Goal: Navigation & Orientation: Find specific page/section

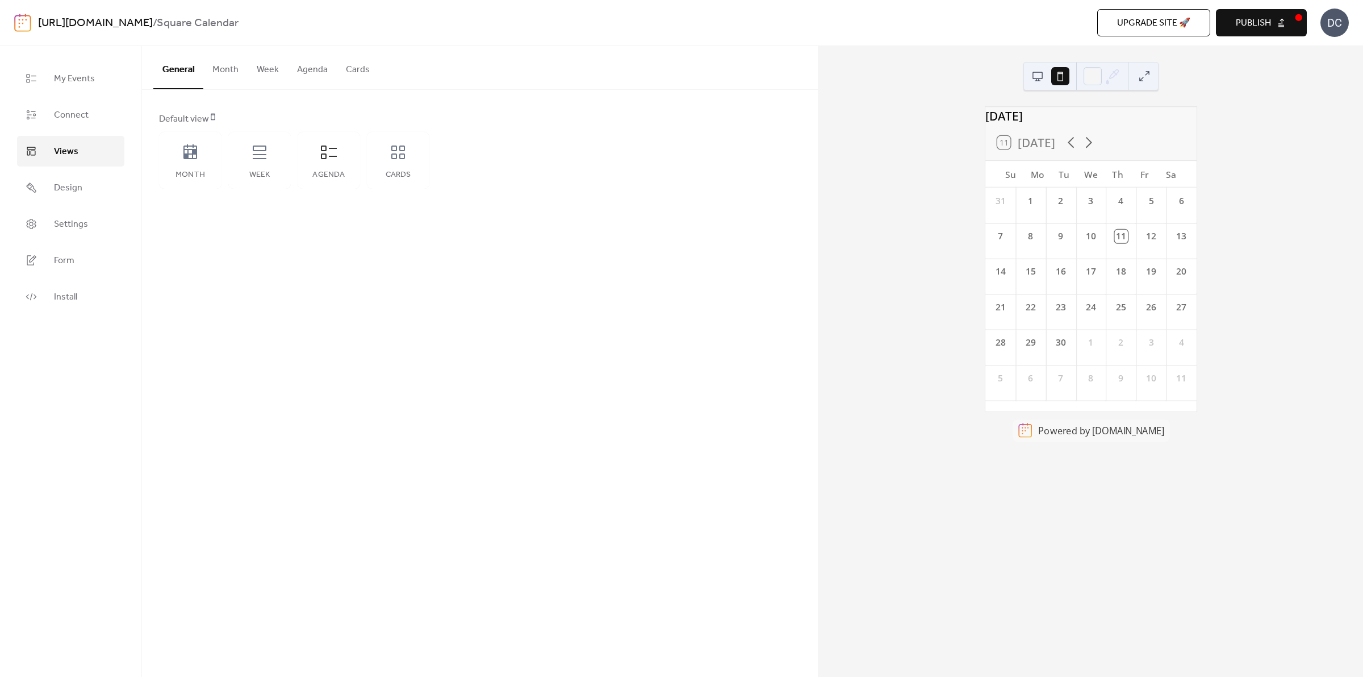
drag, startPoint x: 0, startPoint y: 0, endPoint x: 388, endPoint y: 395, distance: 553.6
click at [388, 395] on div "General Month Week Agenda Cards Default view Month Week Agenda Cards Disabled 🔒…" at bounding box center [480, 361] width 676 height 631
click at [257, 157] on icon at bounding box center [260, 152] width 18 height 18
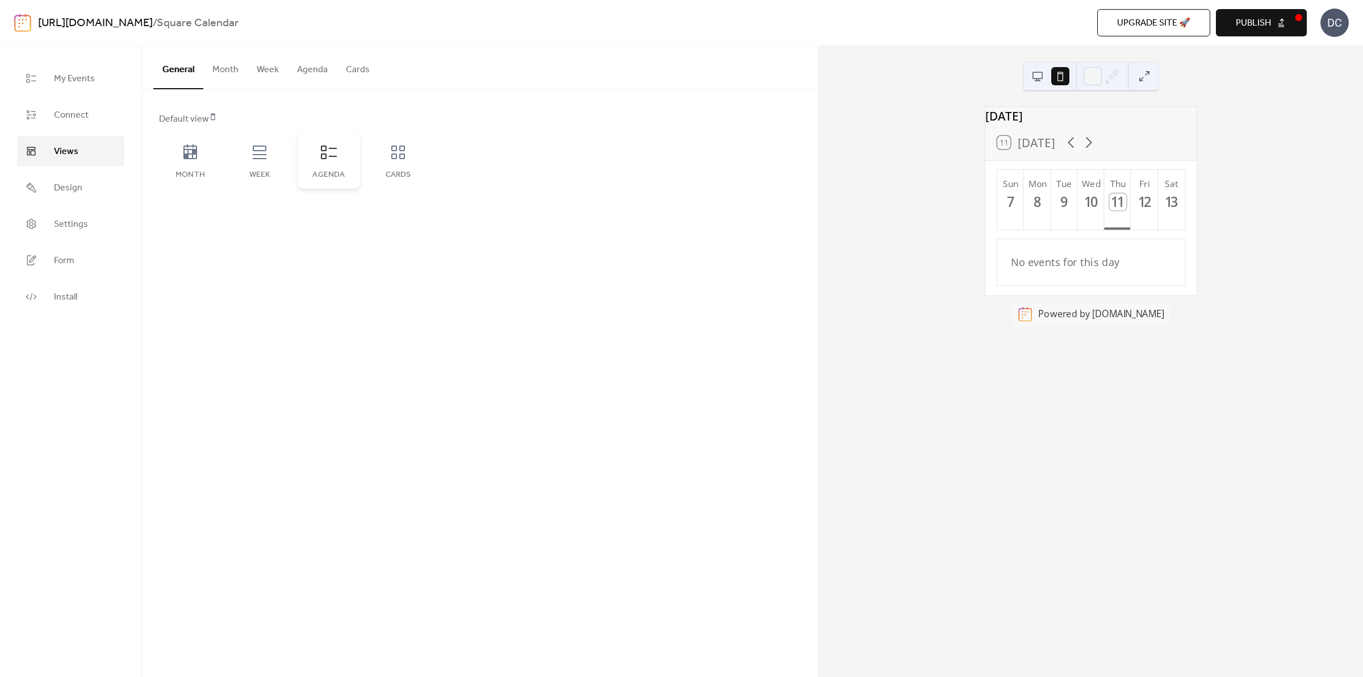
click at [324, 152] on icon at bounding box center [329, 152] width 18 height 18
click at [395, 159] on icon at bounding box center [398, 152] width 18 height 18
click at [63, 77] on span "My Events" at bounding box center [74, 79] width 41 height 14
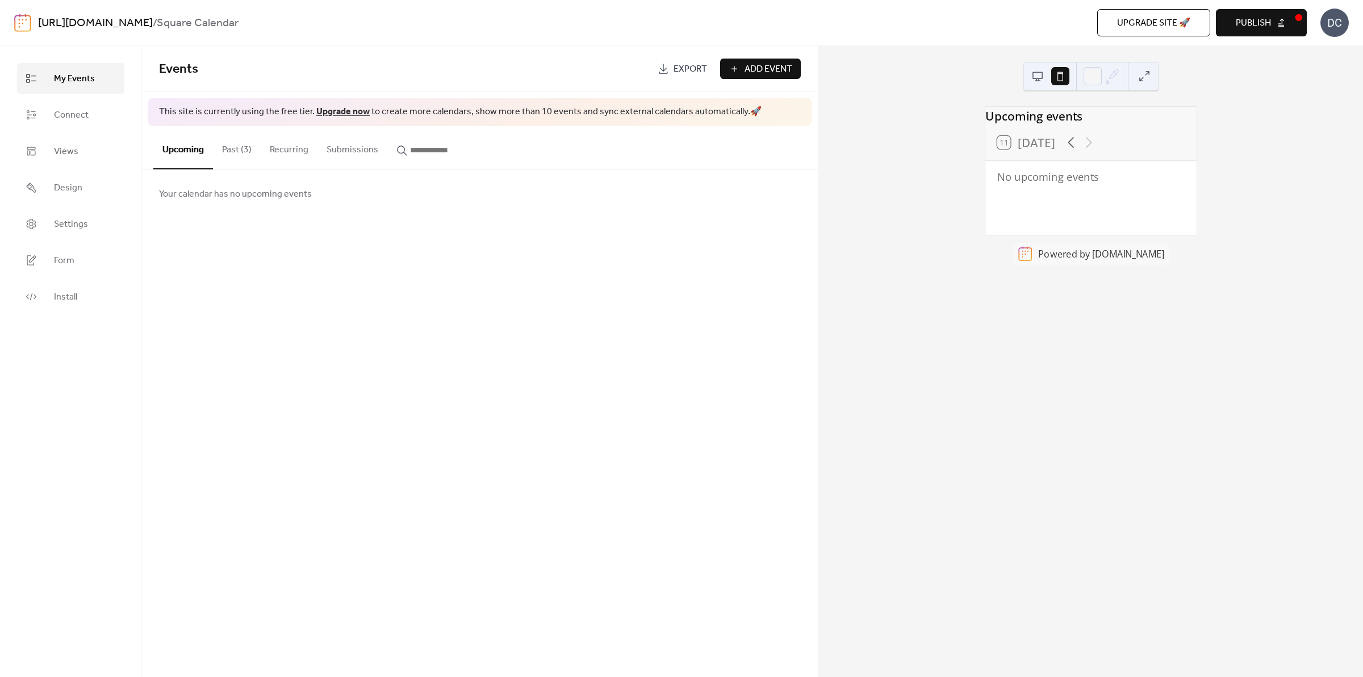
click at [1342, 20] on div "DC" at bounding box center [1335, 23] width 28 height 28
click at [1342, 23] on div "DC" at bounding box center [1335, 23] width 28 height 28
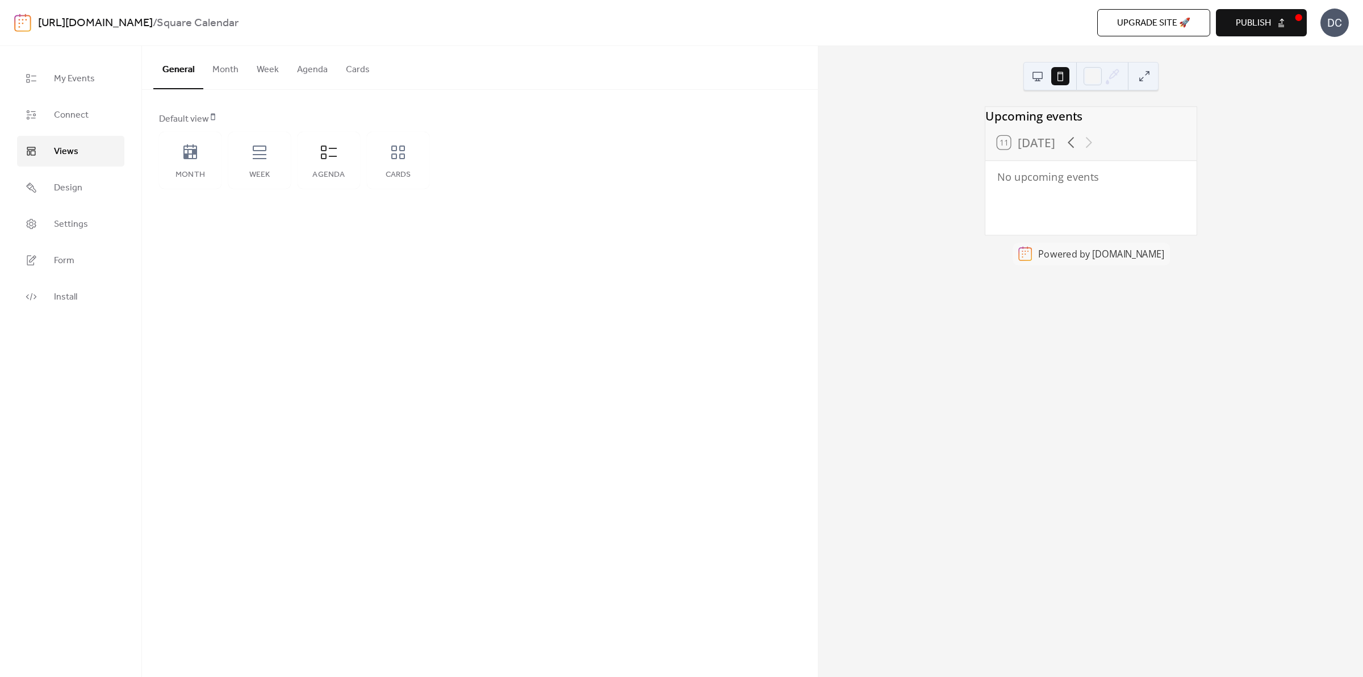
click at [318, 72] on button "Agenda" at bounding box center [312, 67] width 49 height 42
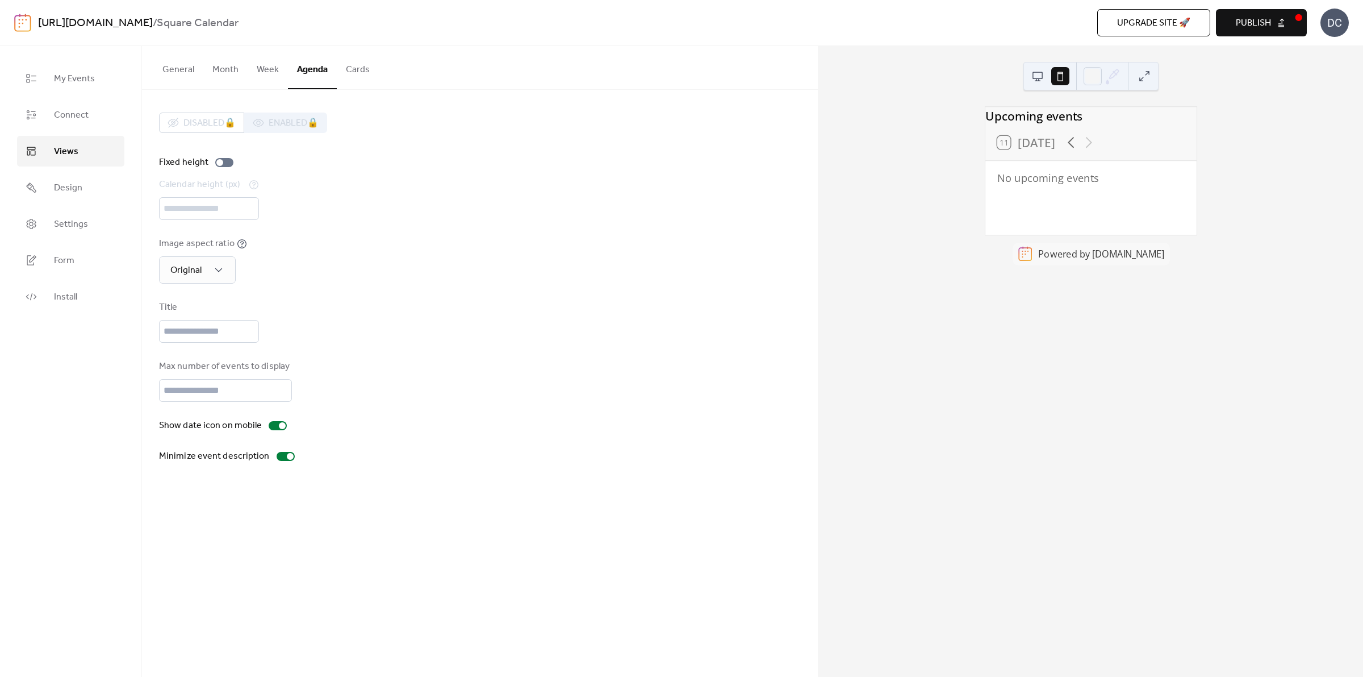
click at [351, 69] on button "Cards" at bounding box center [358, 67] width 42 height 42
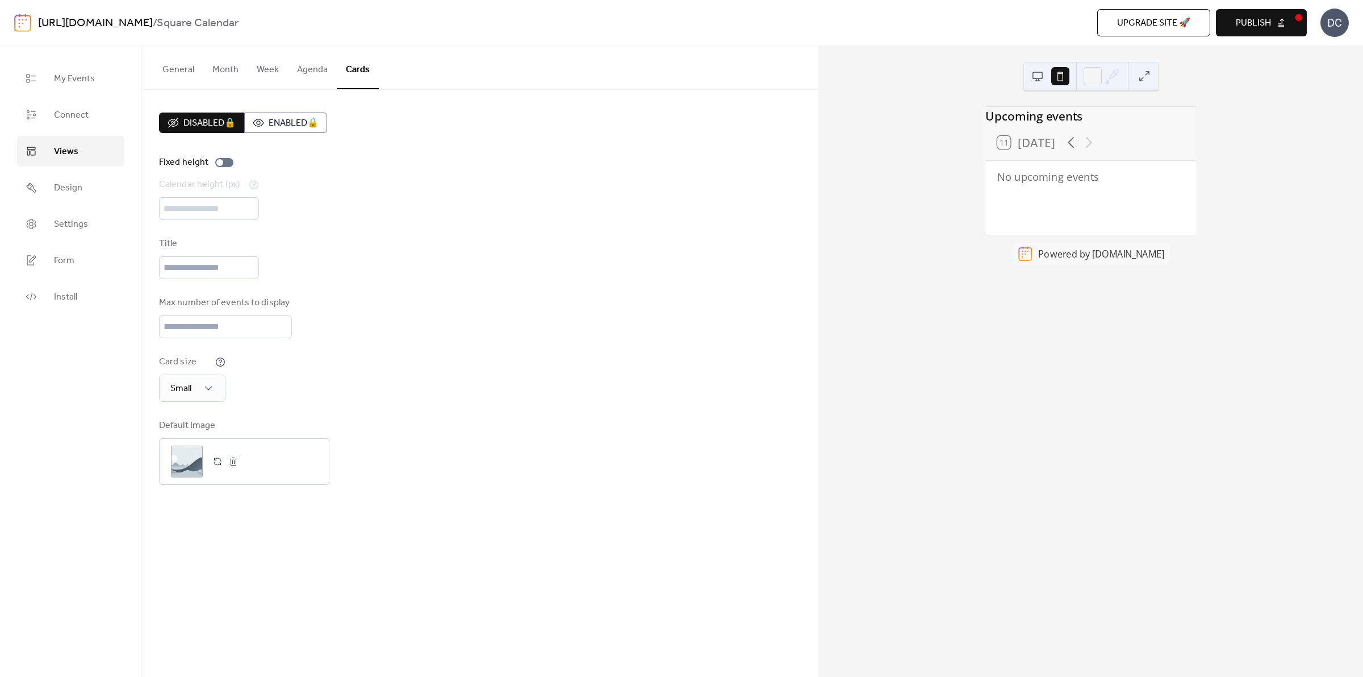
click at [319, 66] on button "Agenda" at bounding box center [312, 67] width 49 height 42
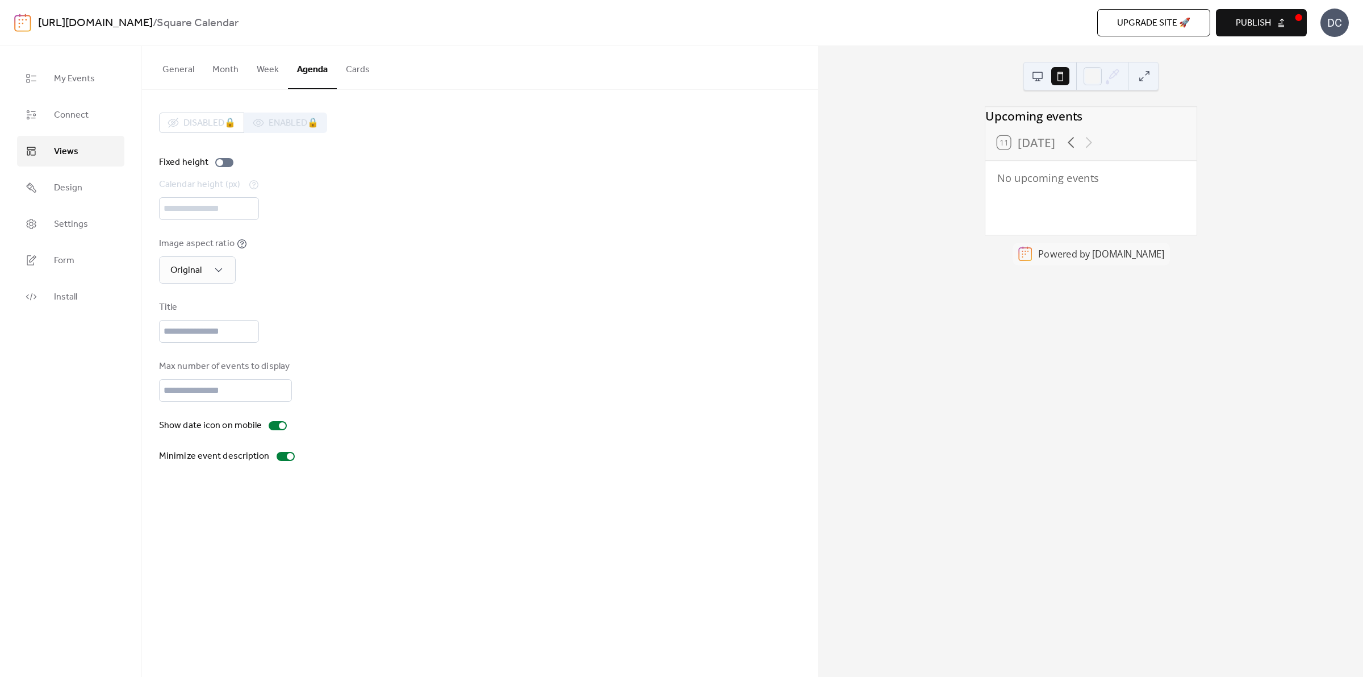
click at [262, 70] on button "Week" at bounding box center [268, 67] width 40 height 42
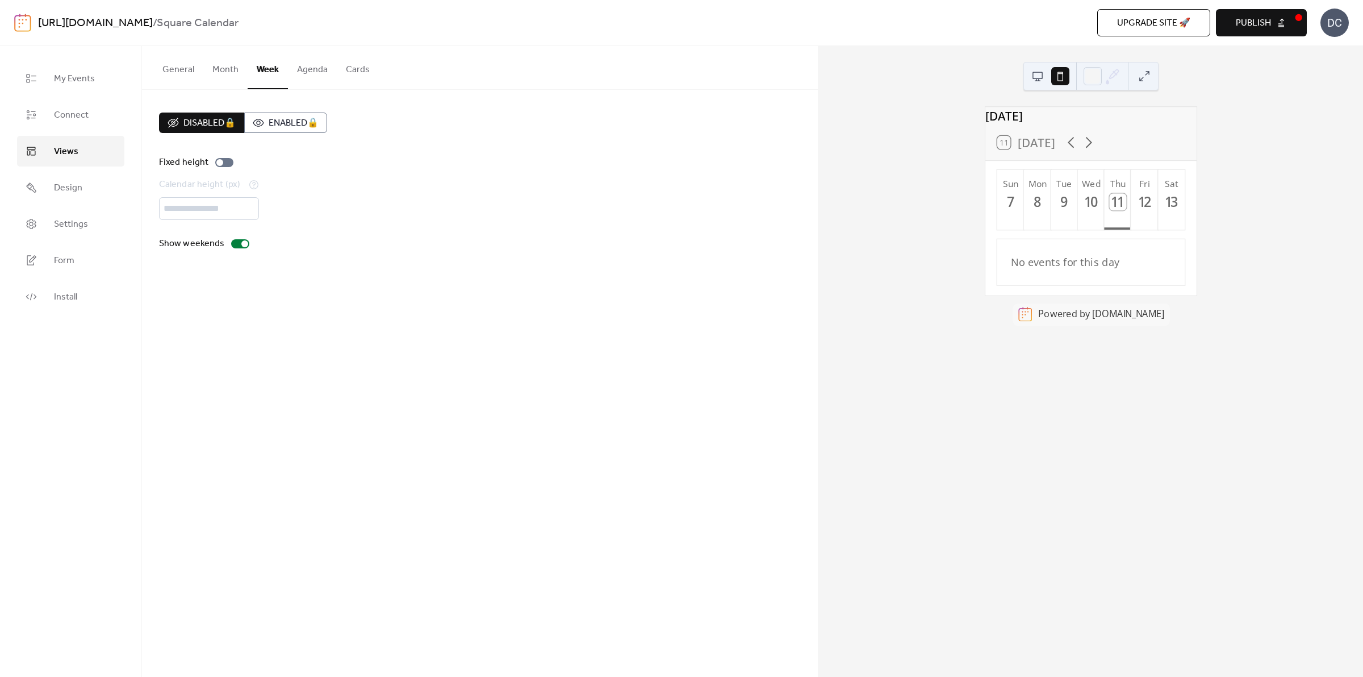
click at [231, 72] on button "Month" at bounding box center [225, 67] width 44 height 42
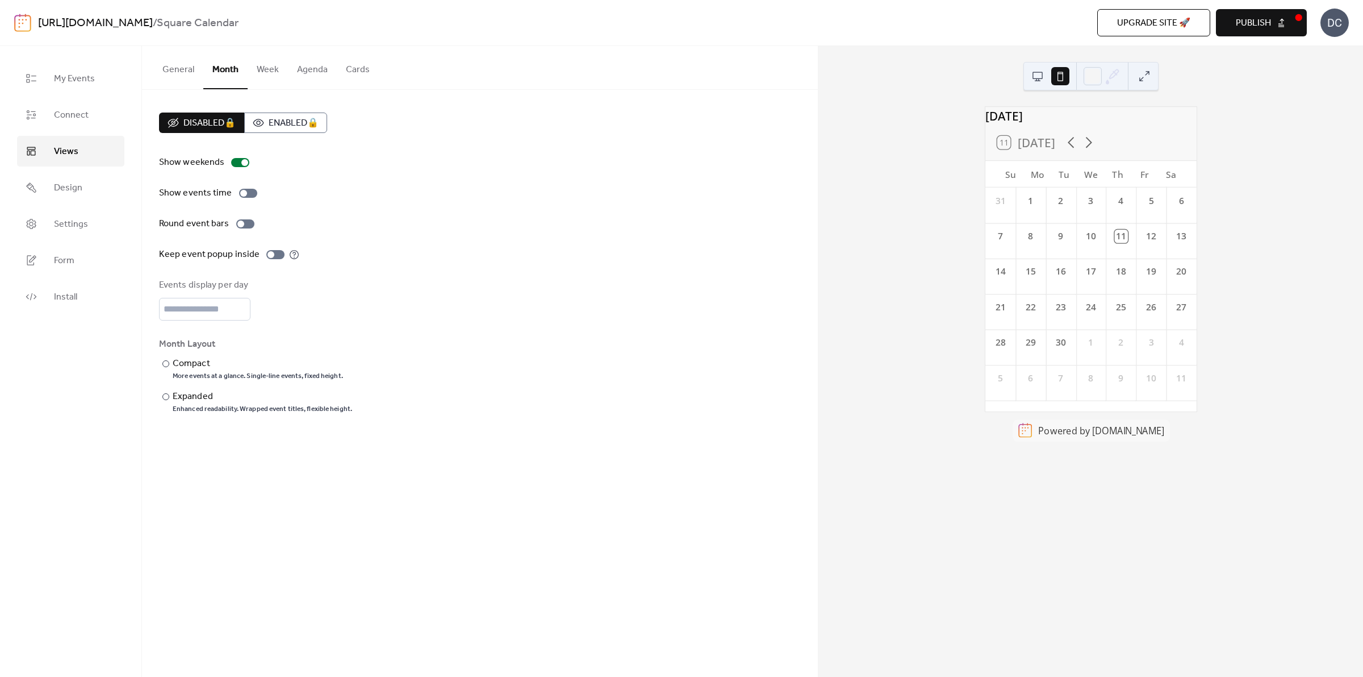
click at [264, 69] on button "Week" at bounding box center [268, 67] width 40 height 42
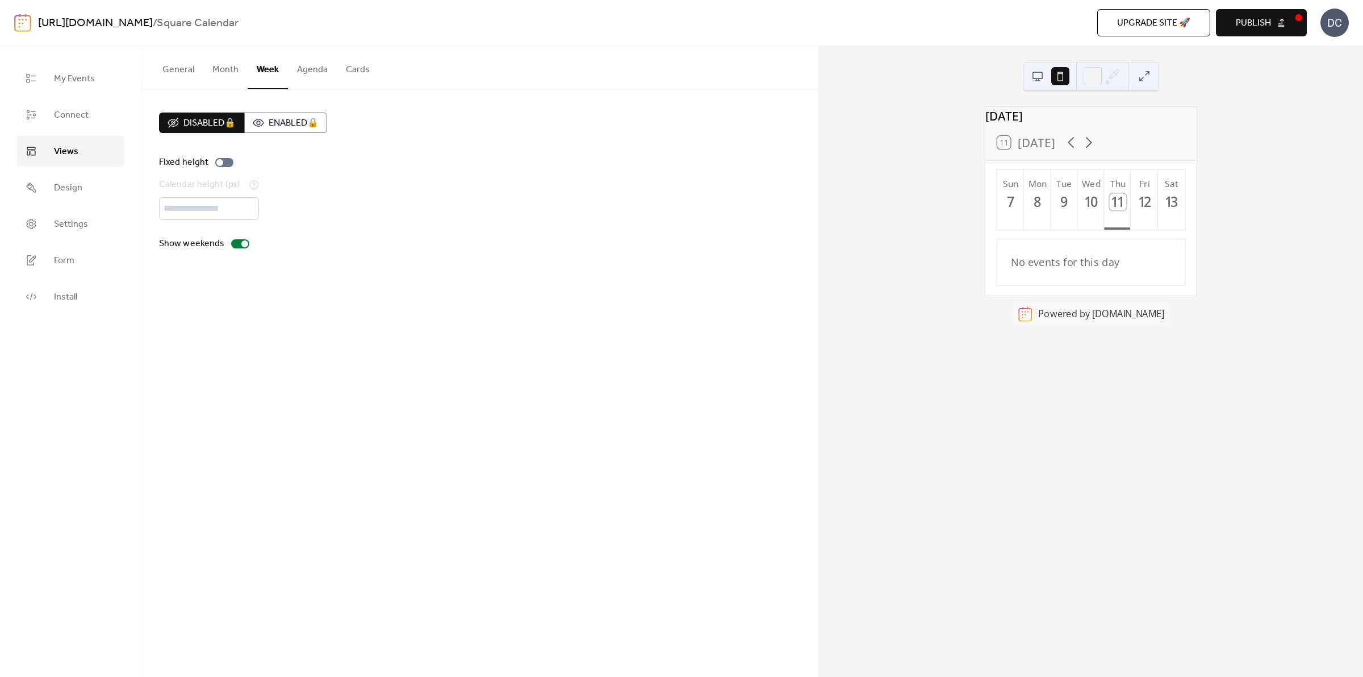
click at [595, 337] on div "General Month Week Agenda Cards Default view Month Week Agenda Cards Disabled 🔒…" at bounding box center [480, 361] width 676 height 631
